Goal: Book appointment/travel/reservation

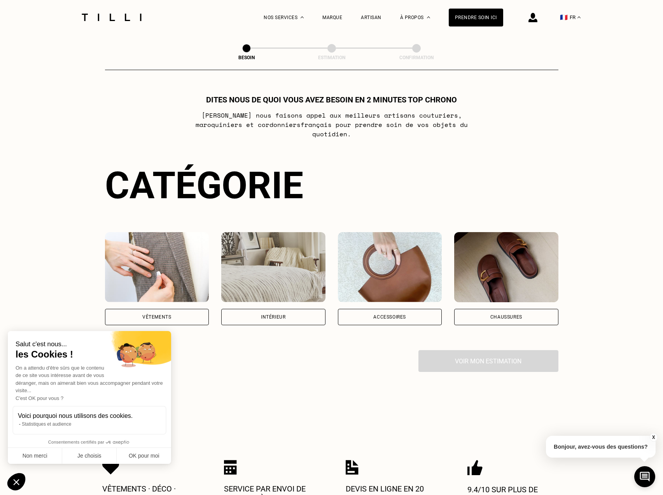
click at [277, 314] on div "Intérieur" at bounding box center [273, 316] width 25 height 5
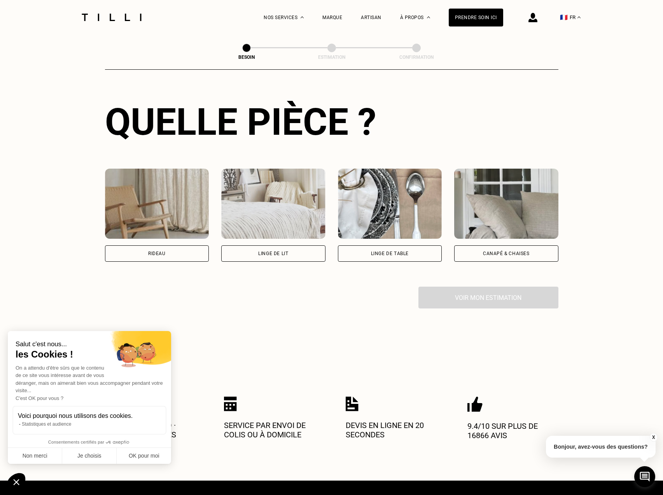
scroll to position [293, 0]
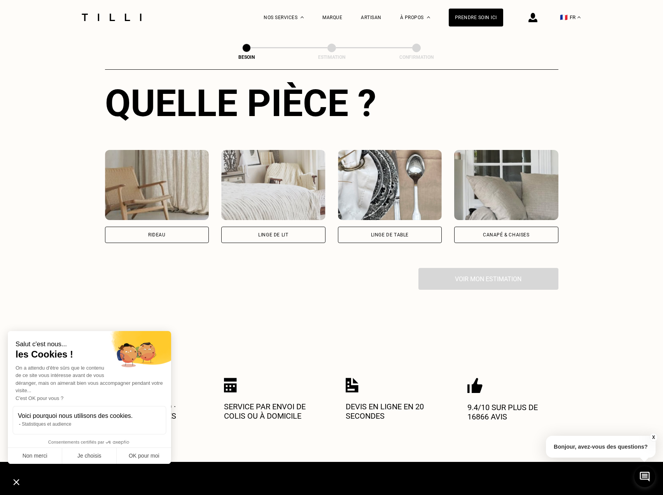
click at [174, 228] on div "Rideau" at bounding box center [157, 234] width 104 height 16
select select "FR"
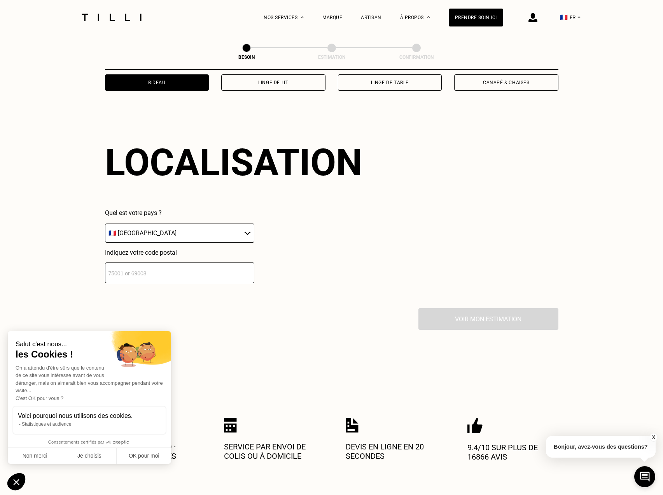
scroll to position [467, 0]
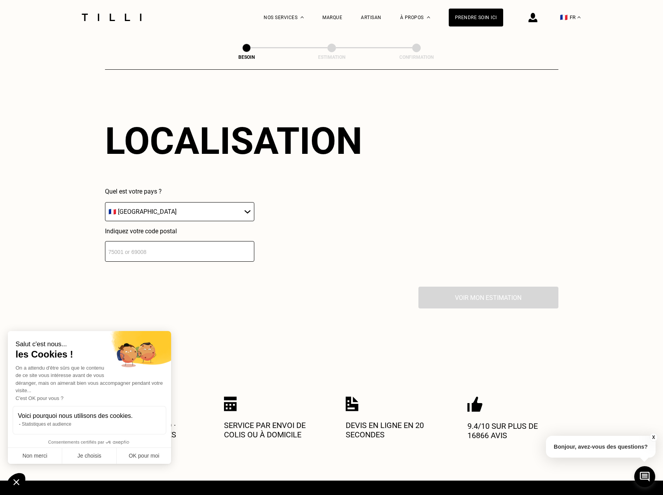
click at [181, 249] on input "number" at bounding box center [179, 251] width 149 height 21
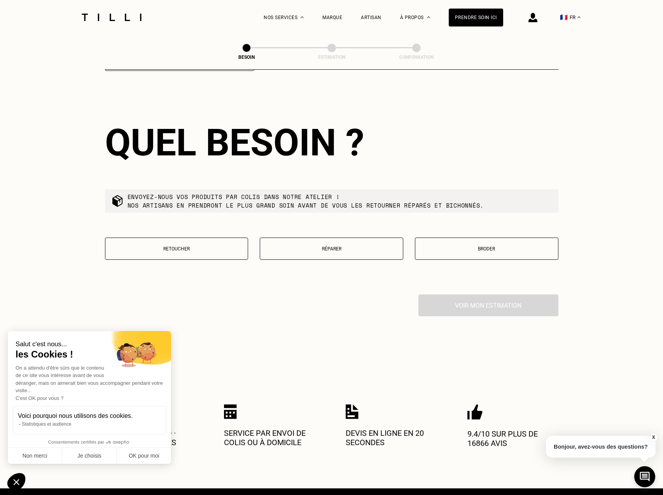
scroll to position [660, 0]
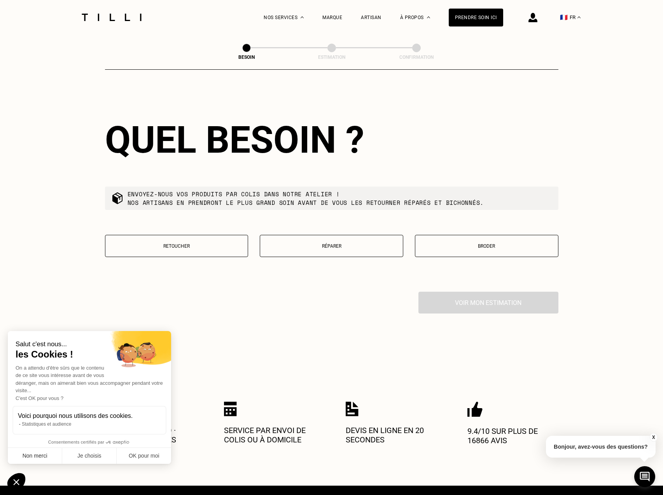
type input "92290"
click at [40, 457] on button "Non merci" at bounding box center [35, 455] width 54 height 16
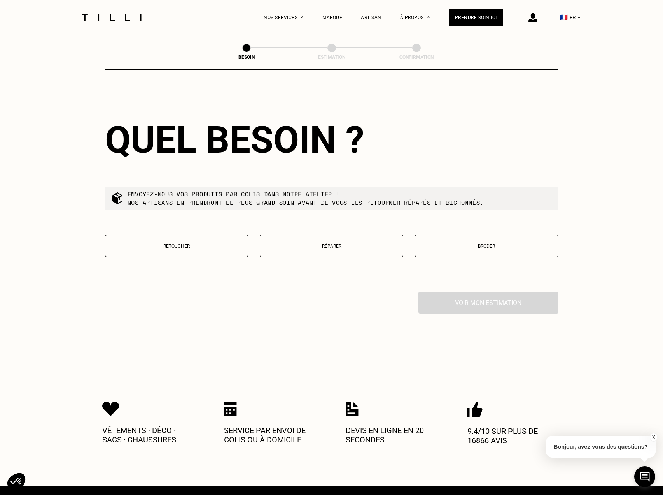
click at [200, 246] on button "Retoucher" at bounding box center [177, 246] width 144 height 22
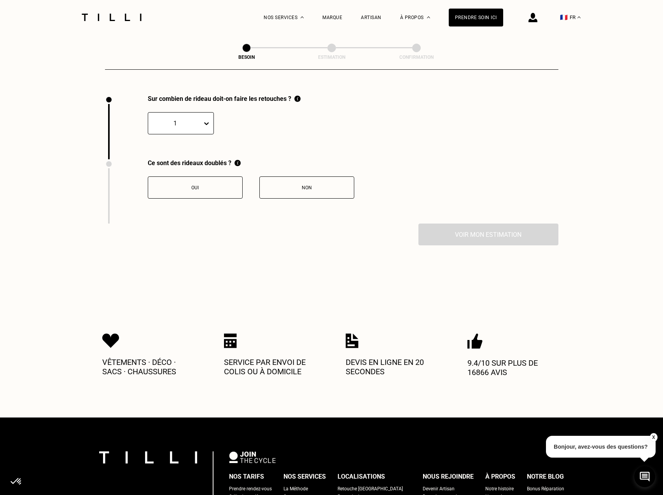
scroll to position [860, 0]
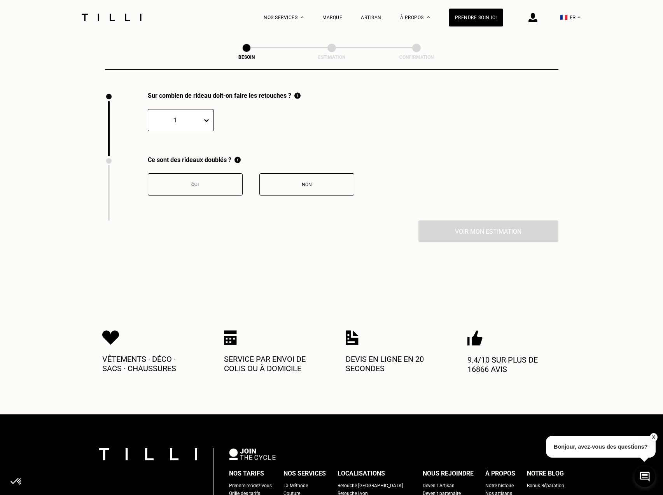
click at [190, 116] on div at bounding box center [175, 120] width 46 height 9
click at [186, 184] on div "4" at bounding box center [181, 186] width 66 height 14
click at [326, 182] on div "Non" at bounding box center [307, 184] width 86 height 5
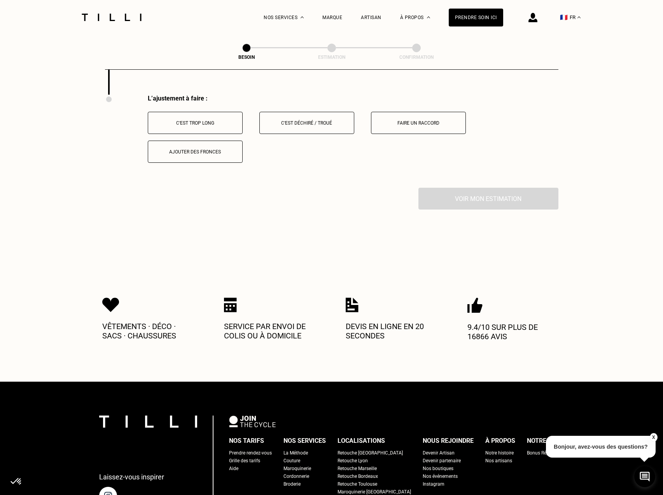
scroll to position [988, 0]
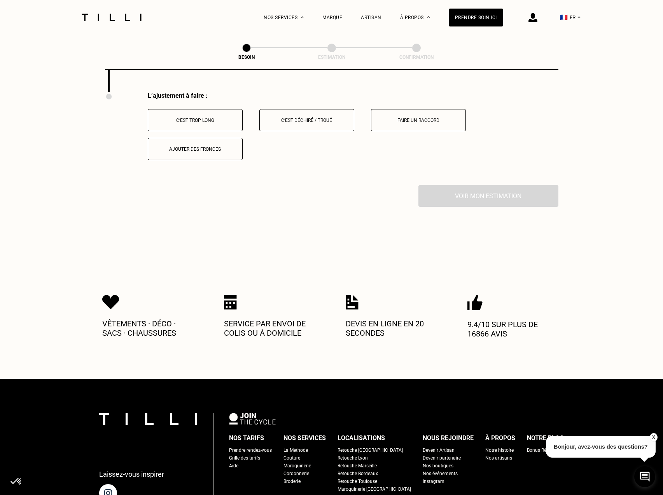
click at [193, 118] on div "C‘est trop long" at bounding box center [195, 120] width 86 height 5
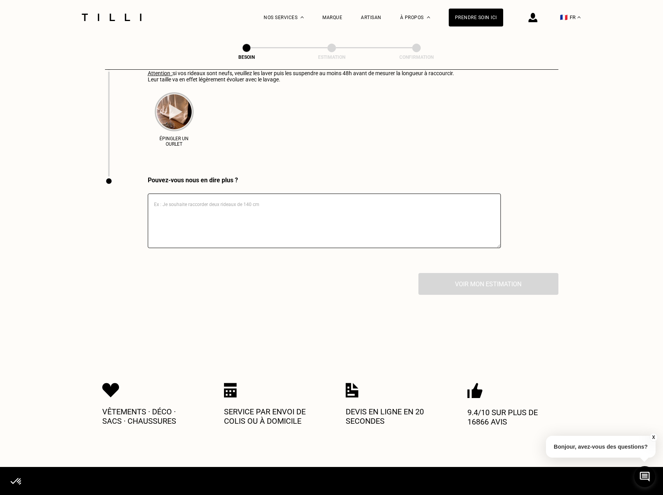
scroll to position [1338, 0]
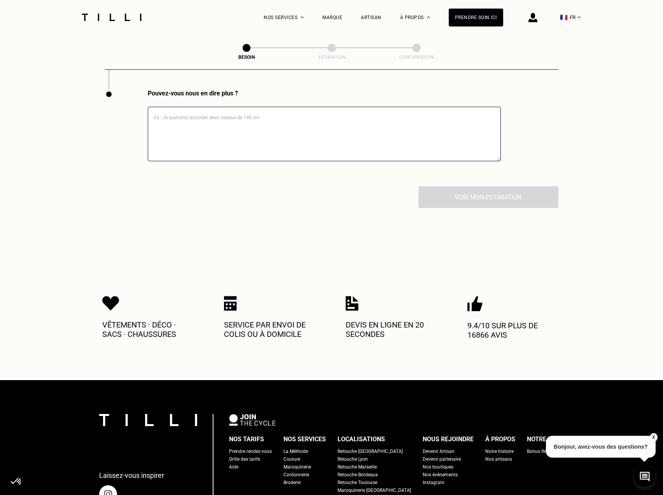
click at [231, 299] on img at bounding box center [230, 303] width 13 height 15
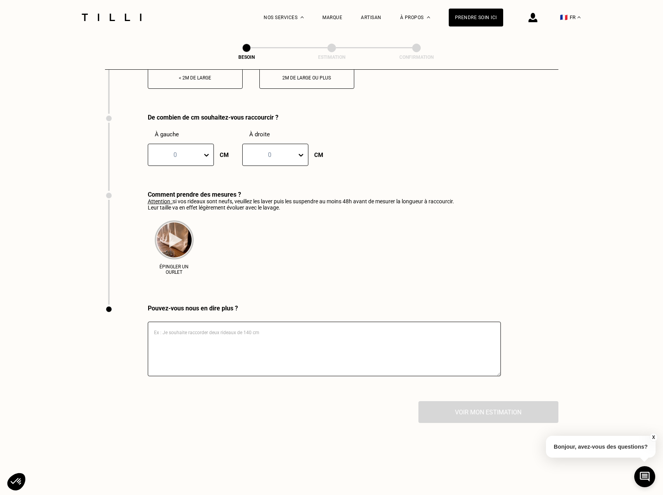
scroll to position [1105, 0]
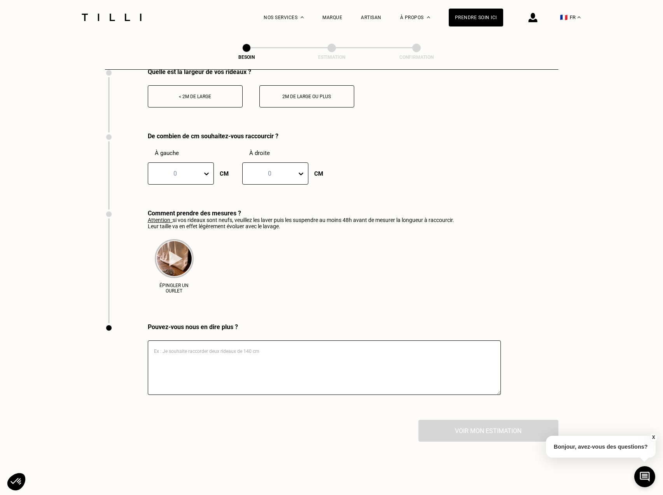
click at [190, 172] on div at bounding box center [175, 173] width 46 height 9
click at [191, 174] on div "0" at bounding box center [175, 173] width 54 height 12
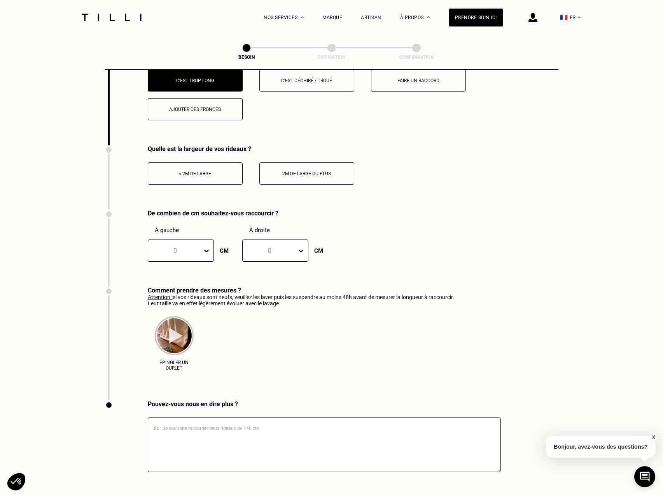
scroll to position [1027, 0]
click at [192, 172] on div "< 2m de large" at bounding box center [195, 174] width 86 height 5
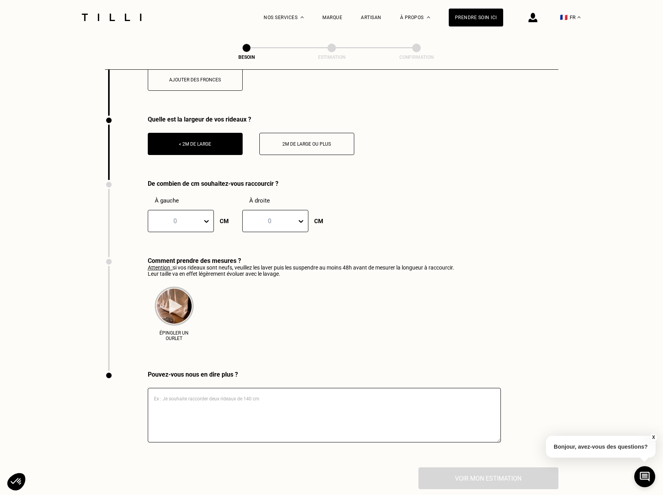
scroll to position [1105, 0]
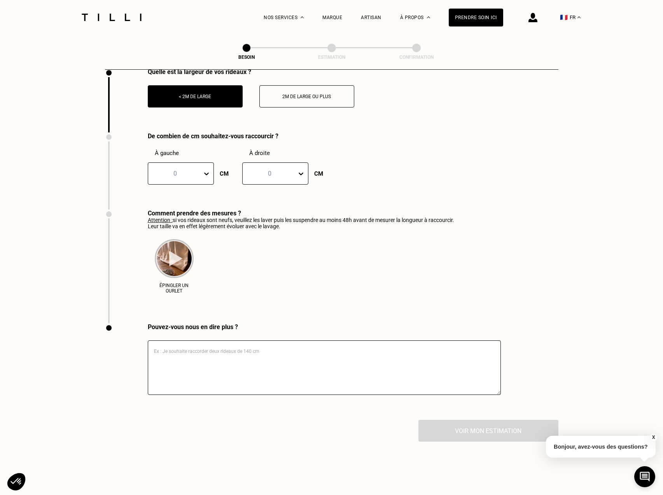
click at [172, 253] on img at bounding box center [174, 258] width 39 height 39
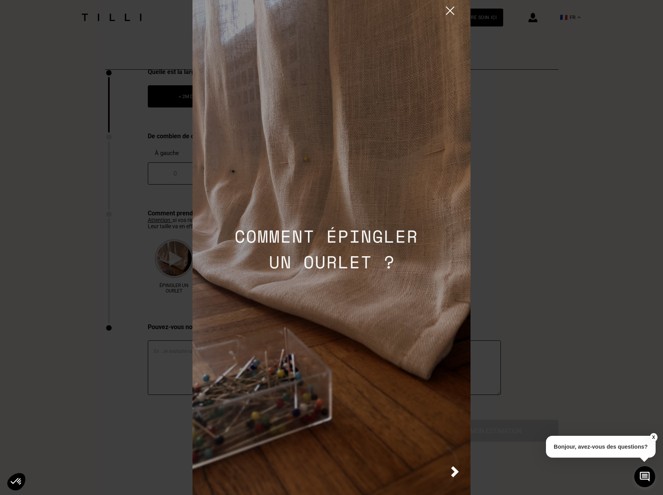
click at [452, 471] on img at bounding box center [455, 471] width 8 height 11
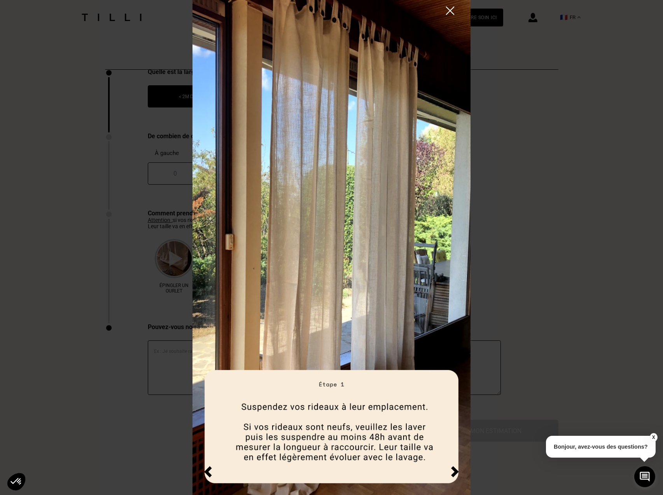
click at [454, 470] on img at bounding box center [455, 471] width 8 height 11
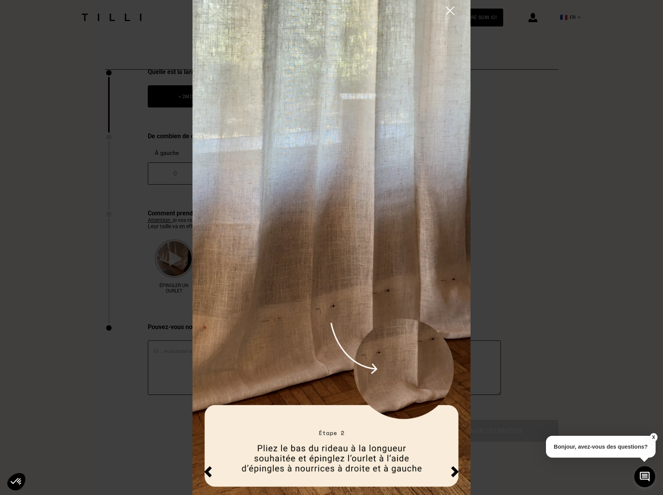
click at [454, 471] on img at bounding box center [455, 471] width 8 height 11
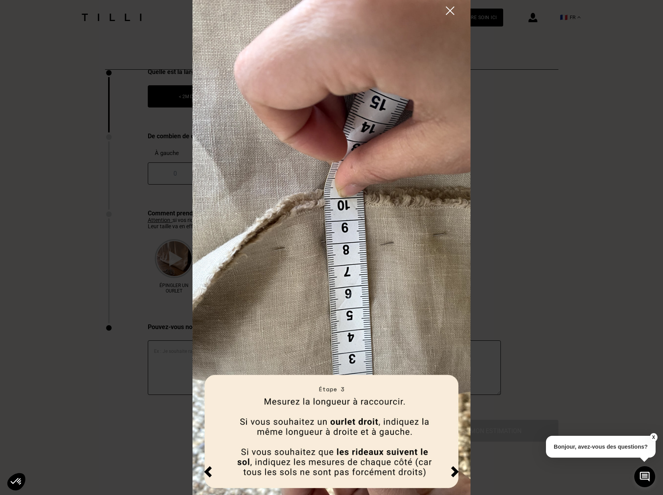
click at [453, 472] on img at bounding box center [455, 471] width 8 height 11
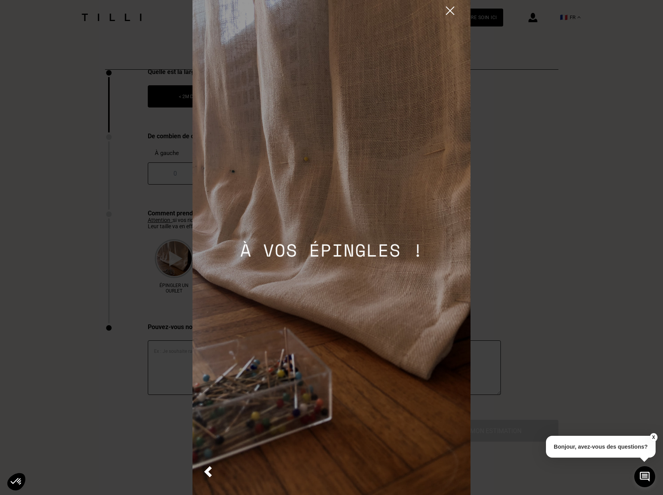
click at [448, 15] on img at bounding box center [451, 11] width 14 height 14
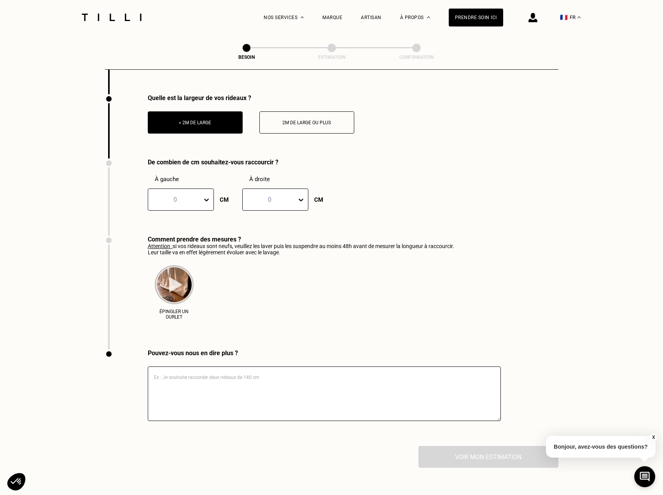
scroll to position [1123, 0]
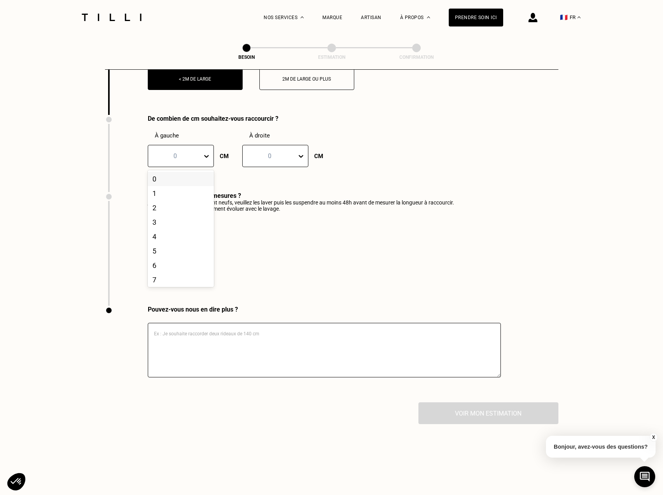
click at [201, 150] on div "0" at bounding box center [175, 156] width 54 height 12
click at [229, 148] on div "À gauche 0 CM À droite 0 CM" at bounding box center [234, 149] width 172 height 35
click at [476, 404] on div "Voir mon estimation" at bounding box center [332, 413] width 454 height 22
click at [187, 337] on textarea at bounding box center [324, 350] width 353 height 54
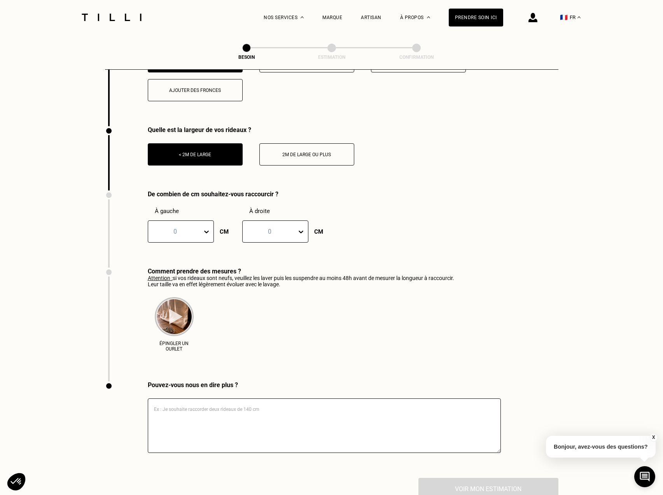
scroll to position [1006, 0]
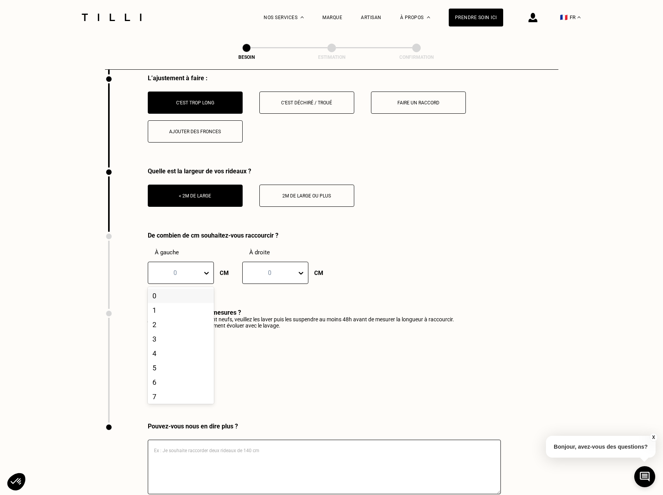
click at [203, 269] on icon at bounding box center [207, 273] width 8 height 8
click at [175, 326] on div "10" at bounding box center [181, 323] width 66 height 14
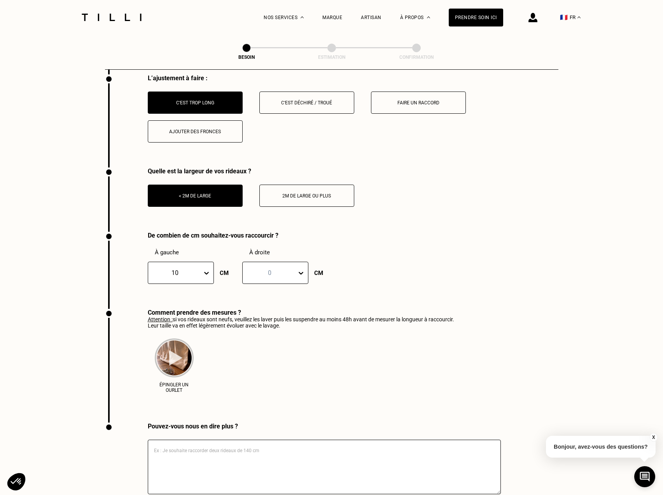
click at [263, 267] on div "0" at bounding box center [270, 273] width 54 height 12
click at [256, 289] on div "10" at bounding box center [275, 284] width 66 height 14
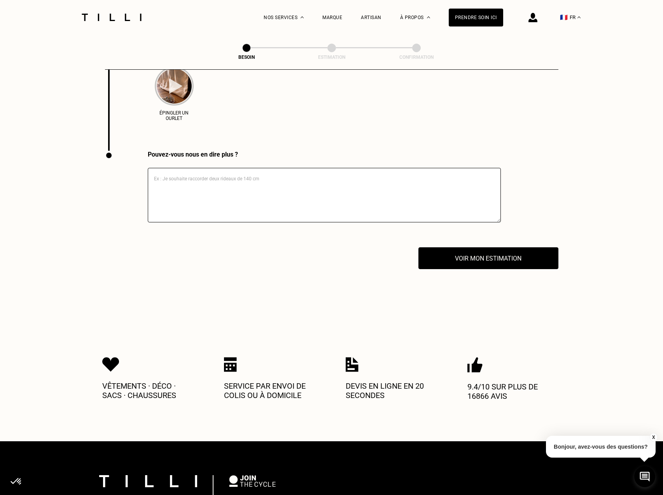
scroll to position [1278, 0]
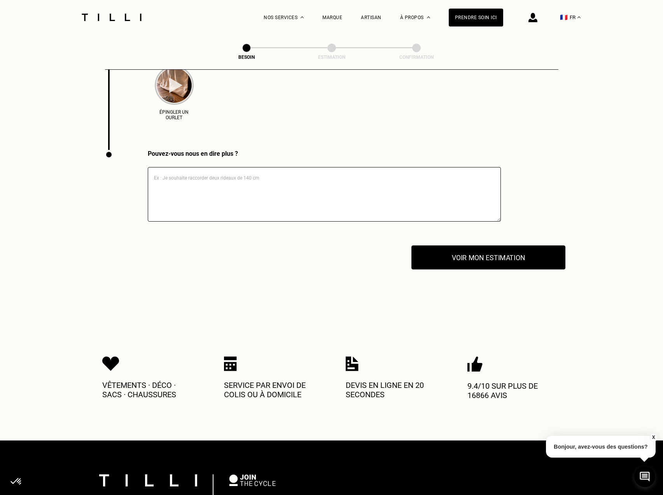
click at [462, 252] on button "Voir mon estimation" at bounding box center [489, 257] width 154 height 24
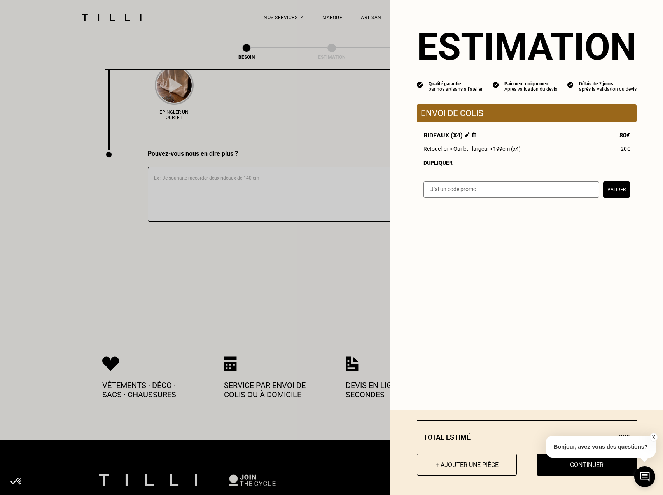
click at [481, 111] on p "Envoi de colis" at bounding box center [527, 113] width 212 height 10
click at [653, 439] on button "X" at bounding box center [654, 437] width 8 height 9
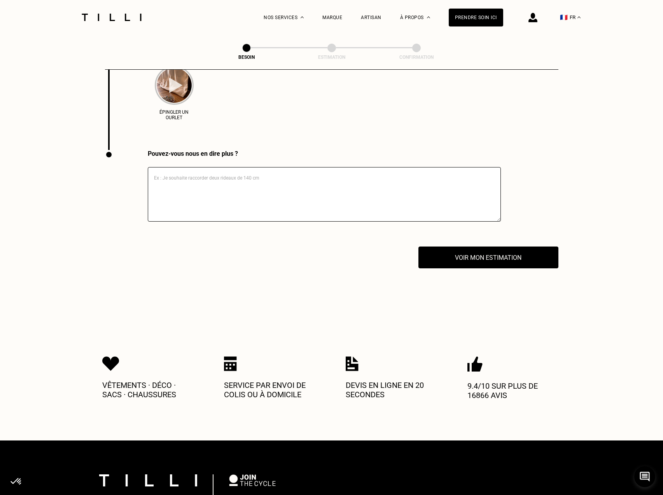
click at [458, 241] on div "Pouvez-vous nous en dire plus ?" at bounding box center [303, 198] width 396 height 96
click at [458, 249] on button "Voir mon estimation" at bounding box center [489, 257] width 154 height 24
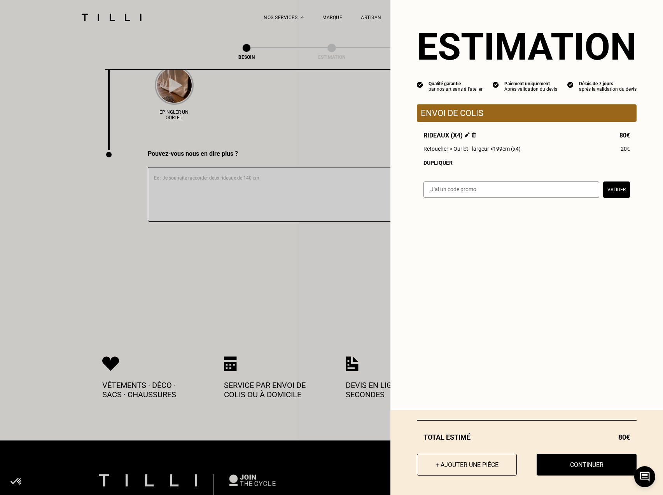
click at [602, 472] on button "Continuer" at bounding box center [587, 464] width 100 height 22
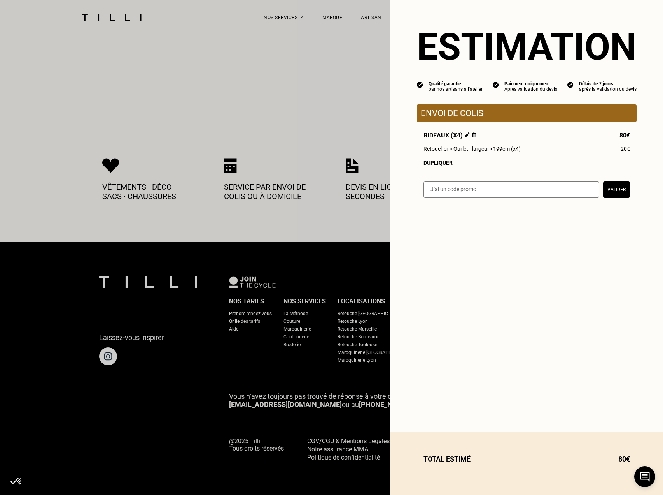
scroll to position [294, 0]
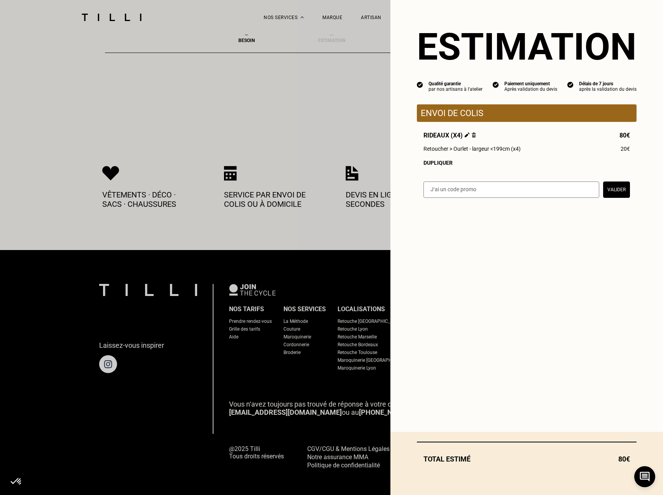
select select "FR"
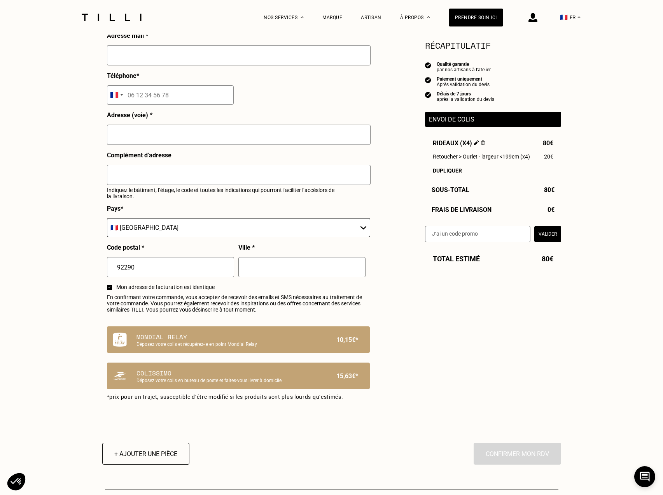
scroll to position [272, 0]
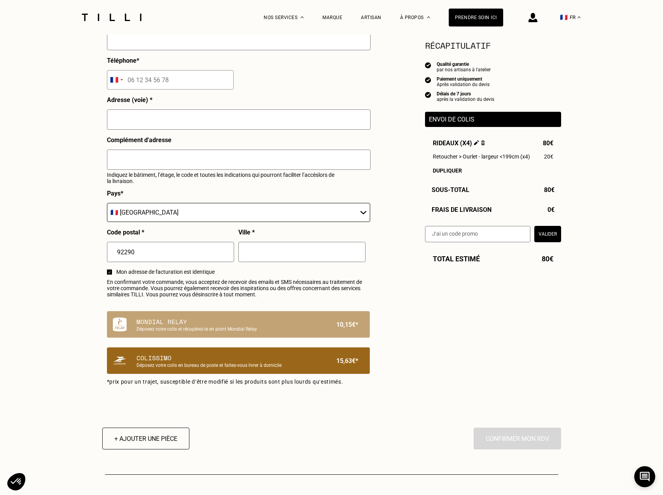
click at [171, 359] on p "Colissimo" at bounding box center [225, 357] width 177 height 9
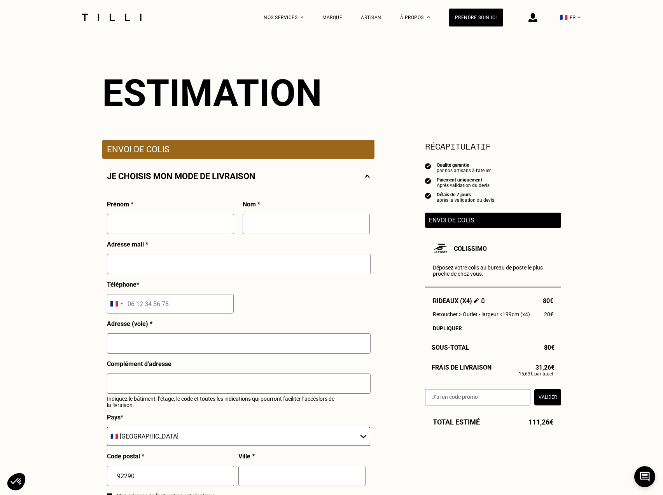
scroll to position [0, 0]
